Goal: Transaction & Acquisition: Download file/media

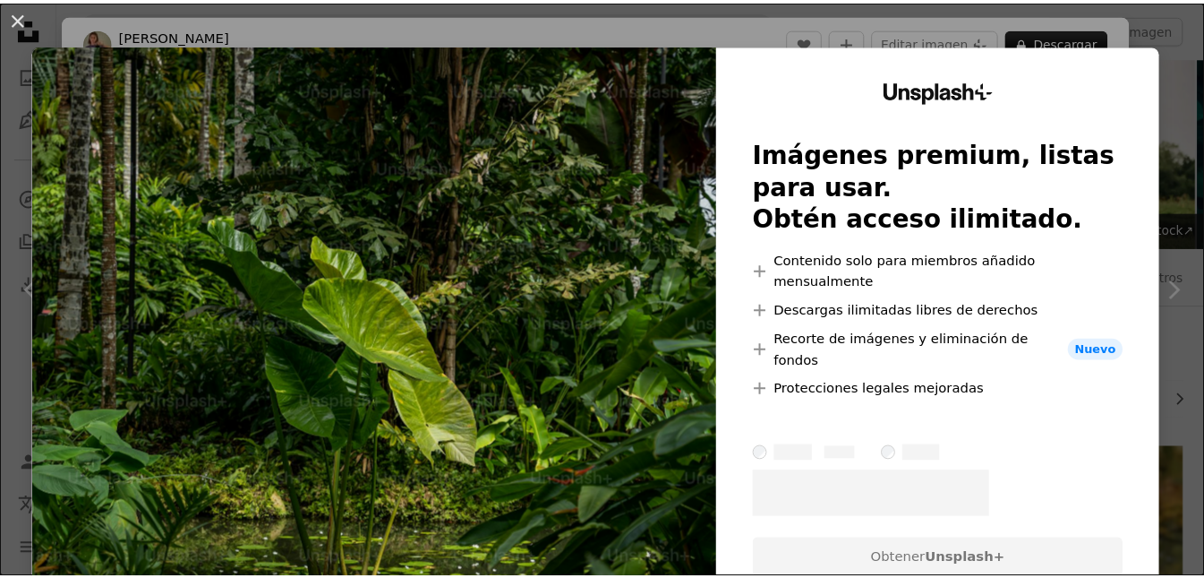
scroll to position [537, 0]
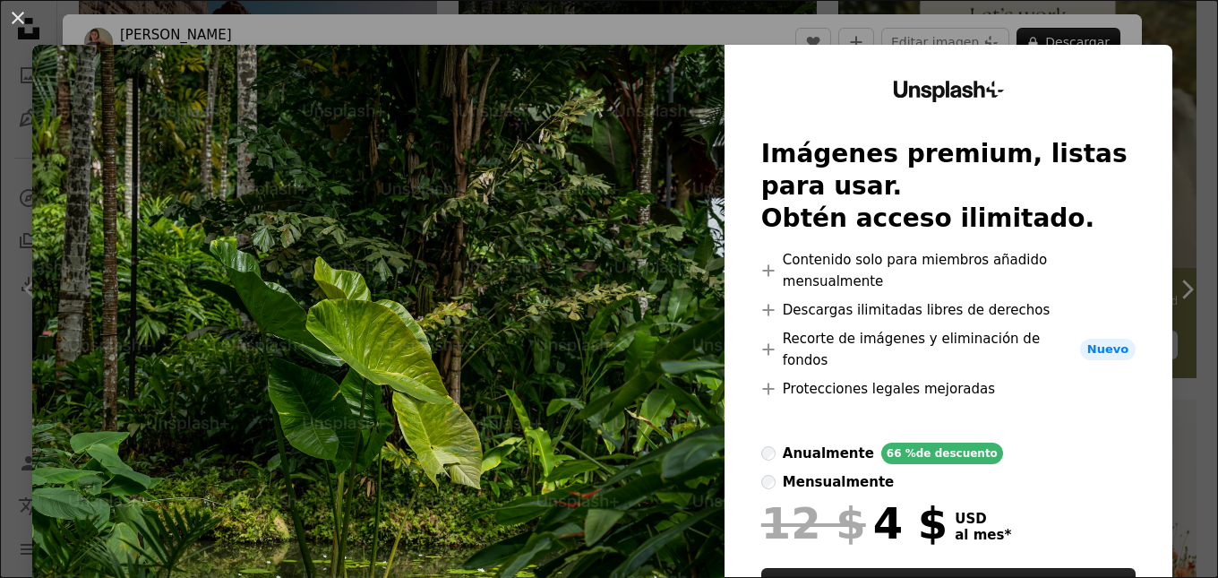
click at [1184, 195] on div "An X shape Unsplash+ Imágenes premium, listas para usar. Obtén acceso ilimitado…" at bounding box center [609, 289] width 1218 height 578
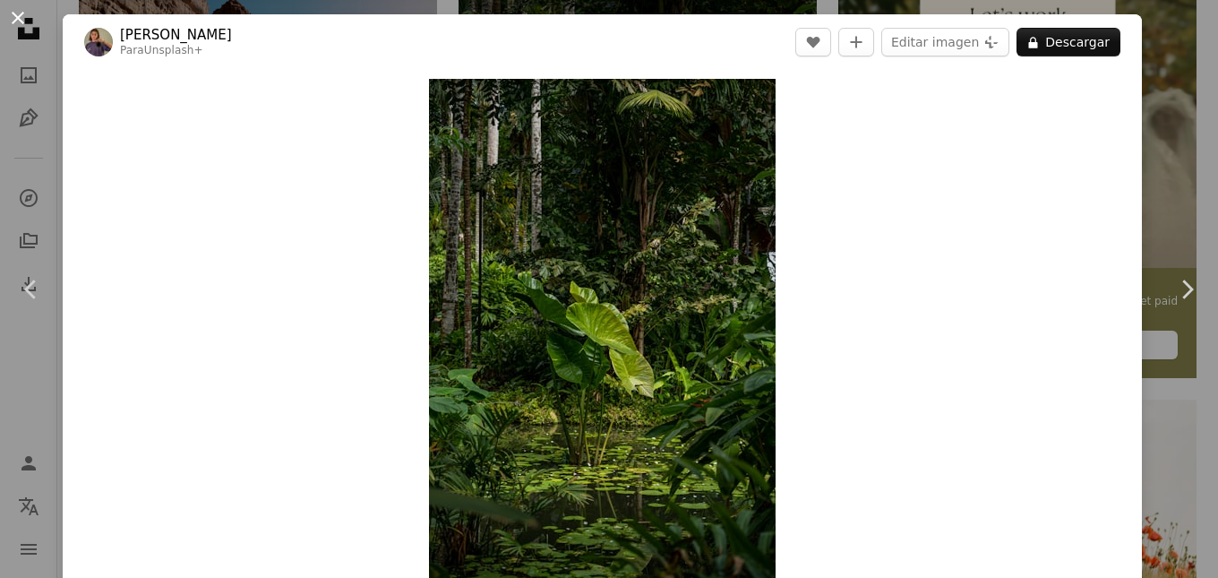
click at [9, 21] on button "An X shape" at bounding box center [17, 17] width 21 height 21
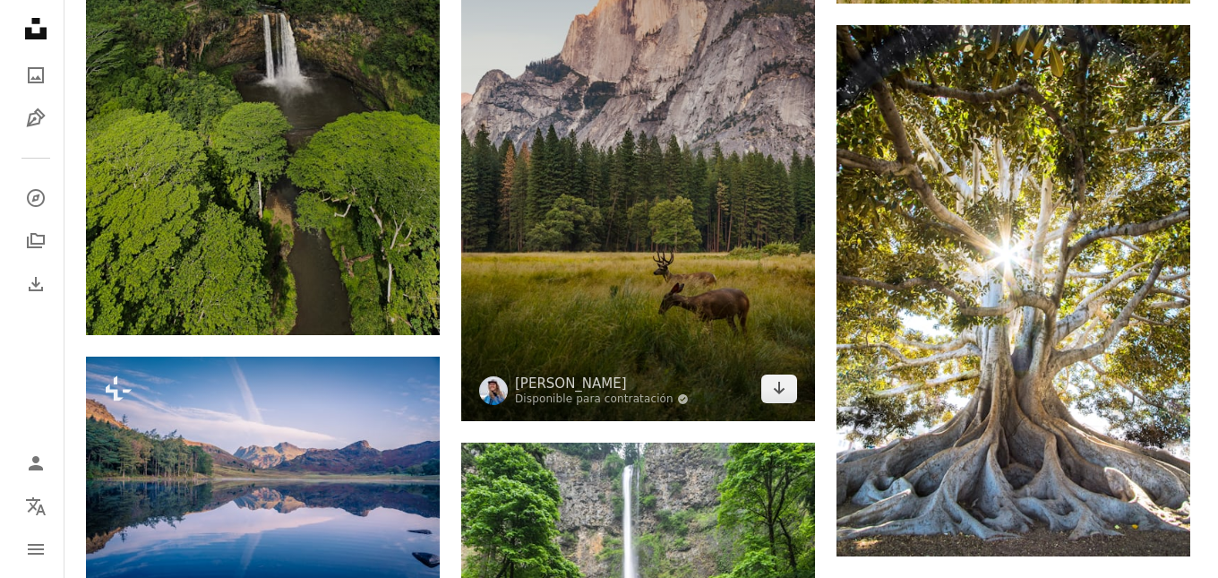
scroll to position [1164, 0]
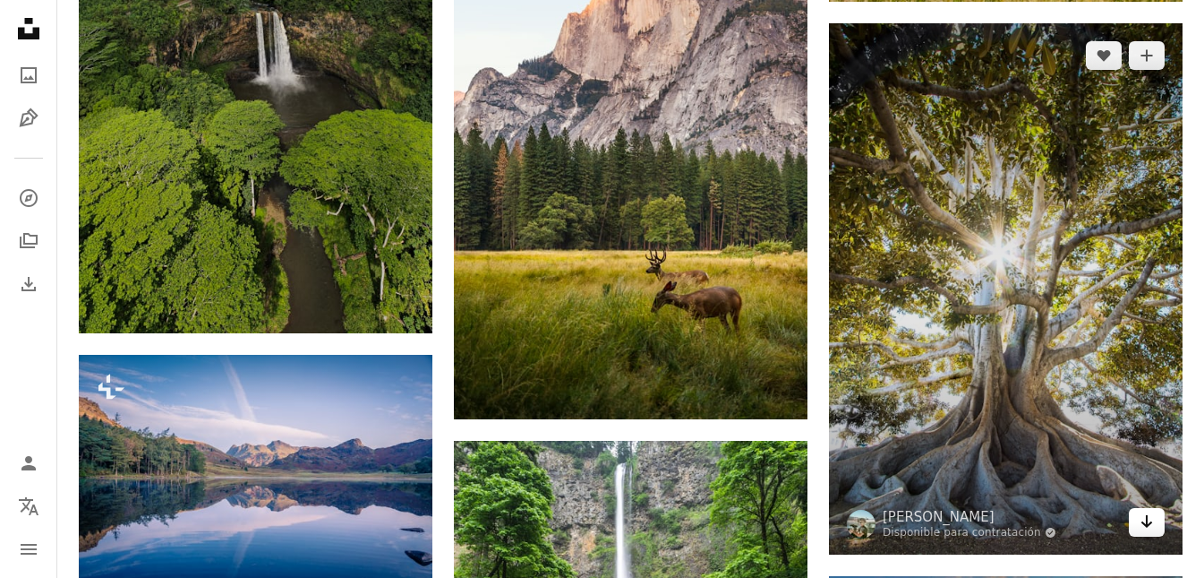
click at [1154, 521] on link "Arrow pointing down" at bounding box center [1147, 522] width 36 height 29
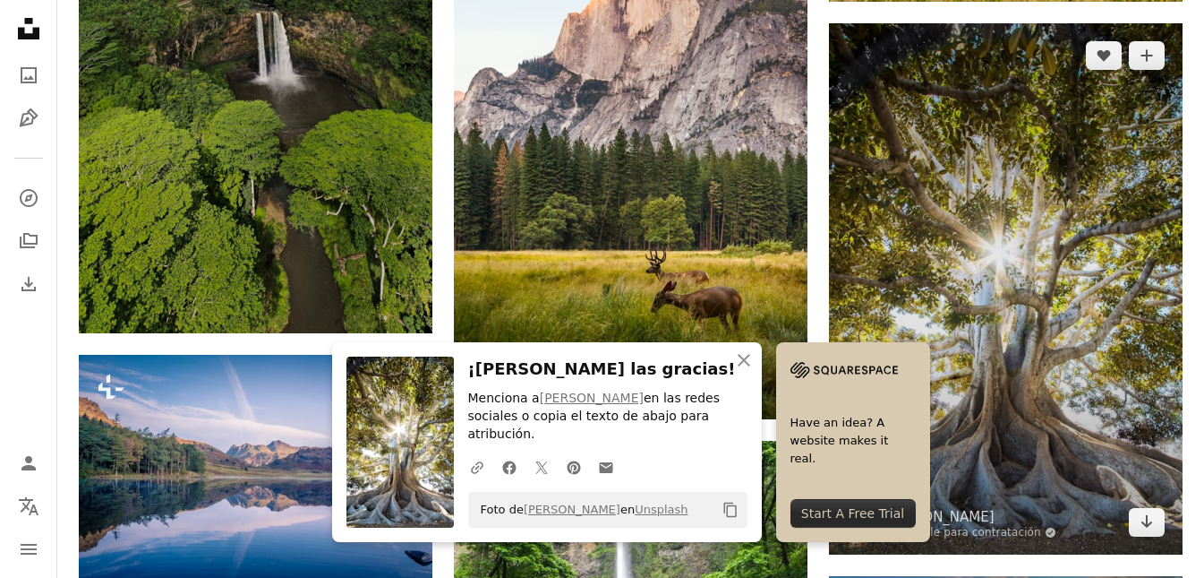
click at [1063, 373] on img at bounding box center [1006, 288] width 354 height 531
